Goal: Download file/media

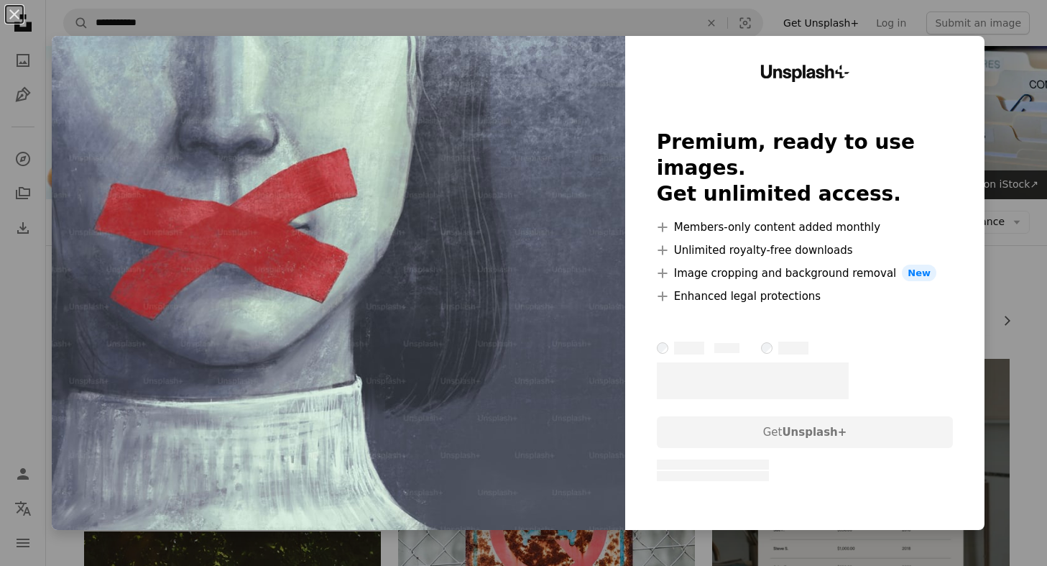
scroll to position [262, 0]
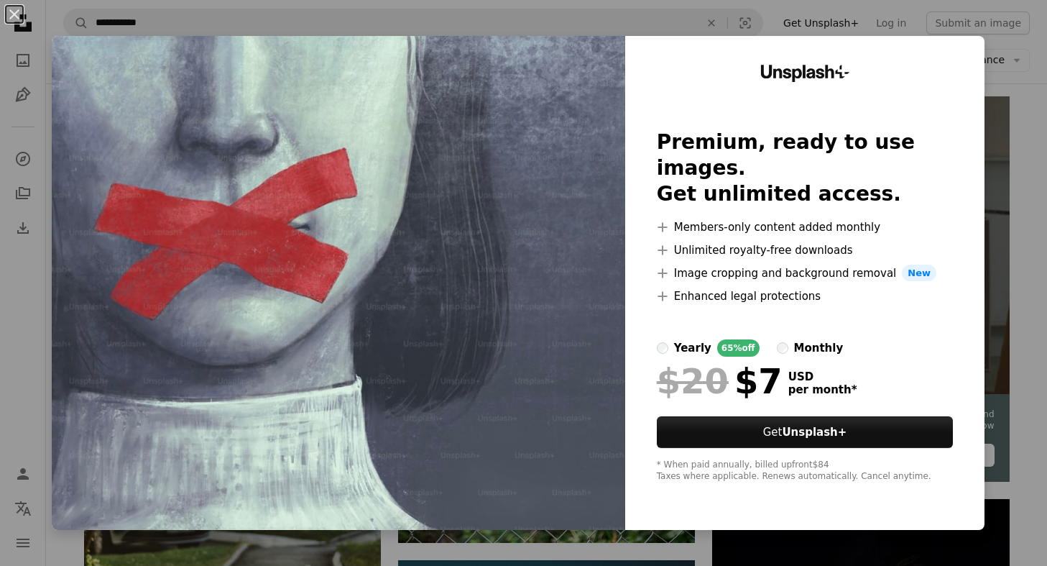
click at [1018, 86] on div "An X shape Unsplash+ Premium, ready to use images. Get unlimited access. A plus…" at bounding box center [523, 283] width 1047 height 566
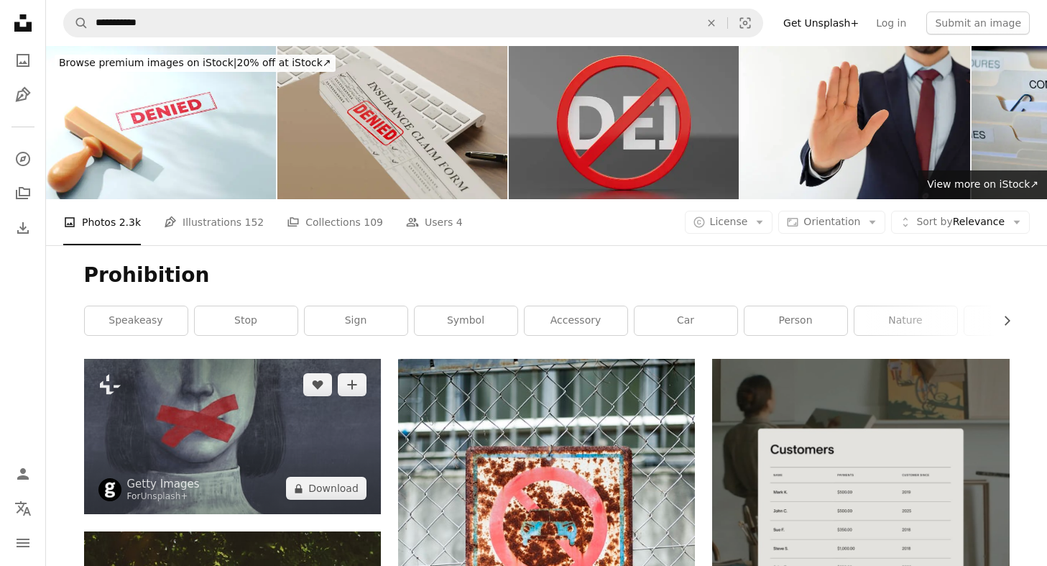
click at [277, 438] on img at bounding box center [232, 436] width 297 height 155
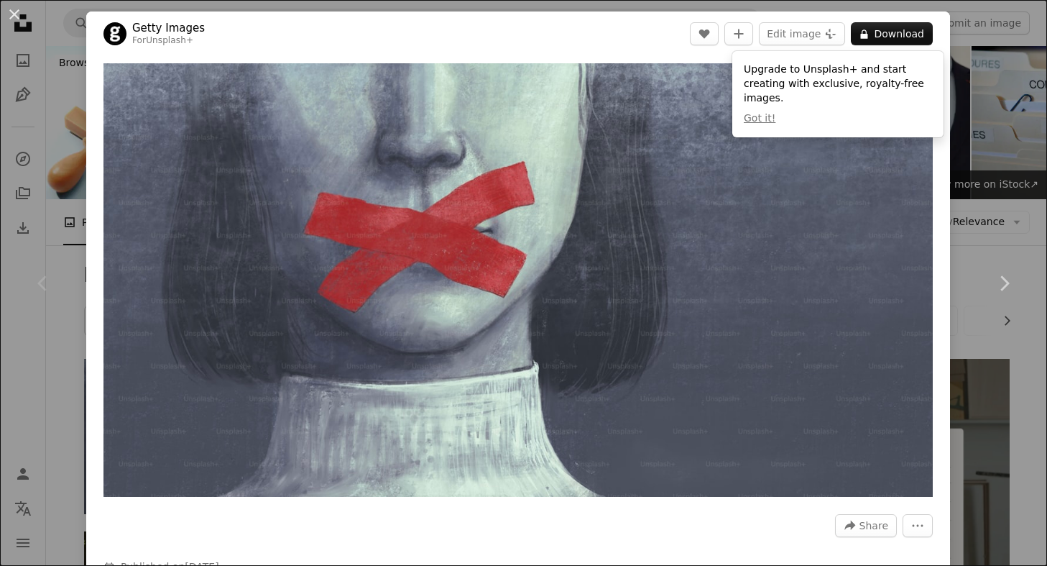
click at [63, 109] on div "An X shape Chevron left Chevron right Getty Images For Unsplash+ A heart A plus…" at bounding box center [523, 283] width 1047 height 566
